Goal: Use online tool/utility: Utilize a website feature to perform a specific function

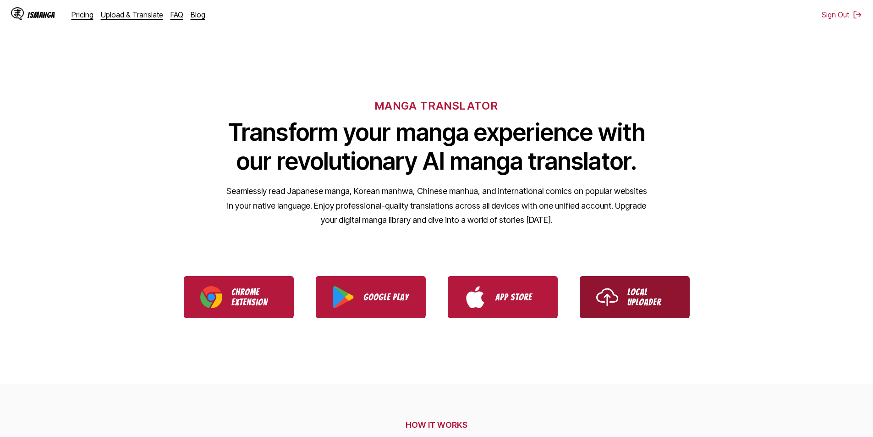
click at [647, 300] on p "Local Uploader" at bounding box center [651, 297] width 46 height 20
drag, startPoint x: 351, startPoint y: 22, endPoint x: 212, endPoint y: 0, distance: 140.6
click at [350, 22] on div "IsManga Pricing Upload & Translate FAQ Blog Sign Out Pricing Upload & Translate…" at bounding box center [436, 14] width 873 height 29
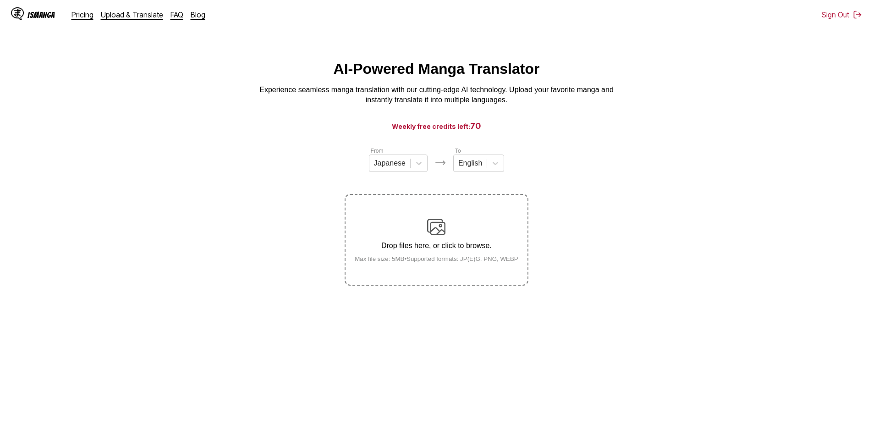
click at [417, 230] on div "Drop files here, or click to browse. Max file size: 5MB • Supported formats: JP…" at bounding box center [436, 240] width 178 height 44
click at [0, 0] on input "Drop files here, or click to browse. Max file size: 5MB • Supported formats: JP…" at bounding box center [0, 0] width 0 height 0
click at [408, 251] on div "Drop files here, or click to browse. Max file size: 5MB • Supported formats: JP…" at bounding box center [436, 240] width 178 height 44
click at [0, 0] on input "Drop files here, or click to browse. Max file size: 5MB • Supported formats: JP…" at bounding box center [0, 0] width 0 height 0
drag, startPoint x: 415, startPoint y: 299, endPoint x: 408, endPoint y: 252, distance: 47.7
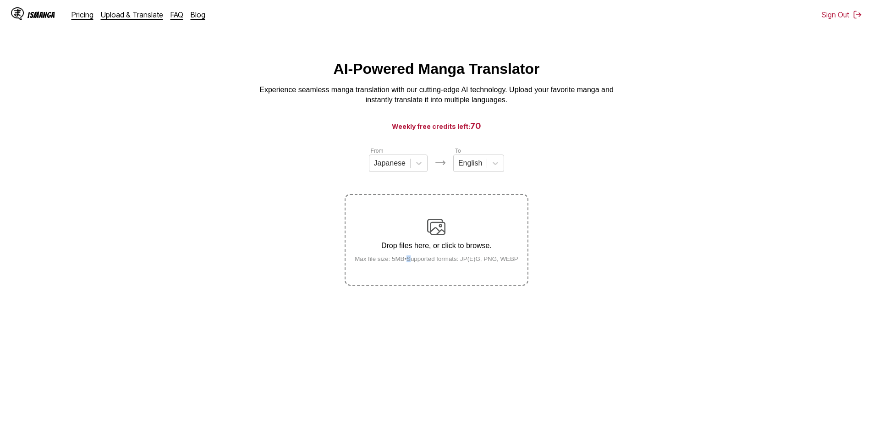
click at [416, 298] on main "AI-Powered Manga Translator Experience seamless manga translation with our cutt…" at bounding box center [436, 257] width 873 height 393
click at [407, 241] on div "Drop files here, or click to browse. Max file size: 5MB • Supported formats: JP…" at bounding box center [436, 240] width 178 height 44
click at [0, 0] on input "Drop files here, or click to browse. Max file size: 5MB • Supported formats: JP…" at bounding box center [0, 0] width 0 height 0
